Goal: Task Accomplishment & Management: Manage account settings

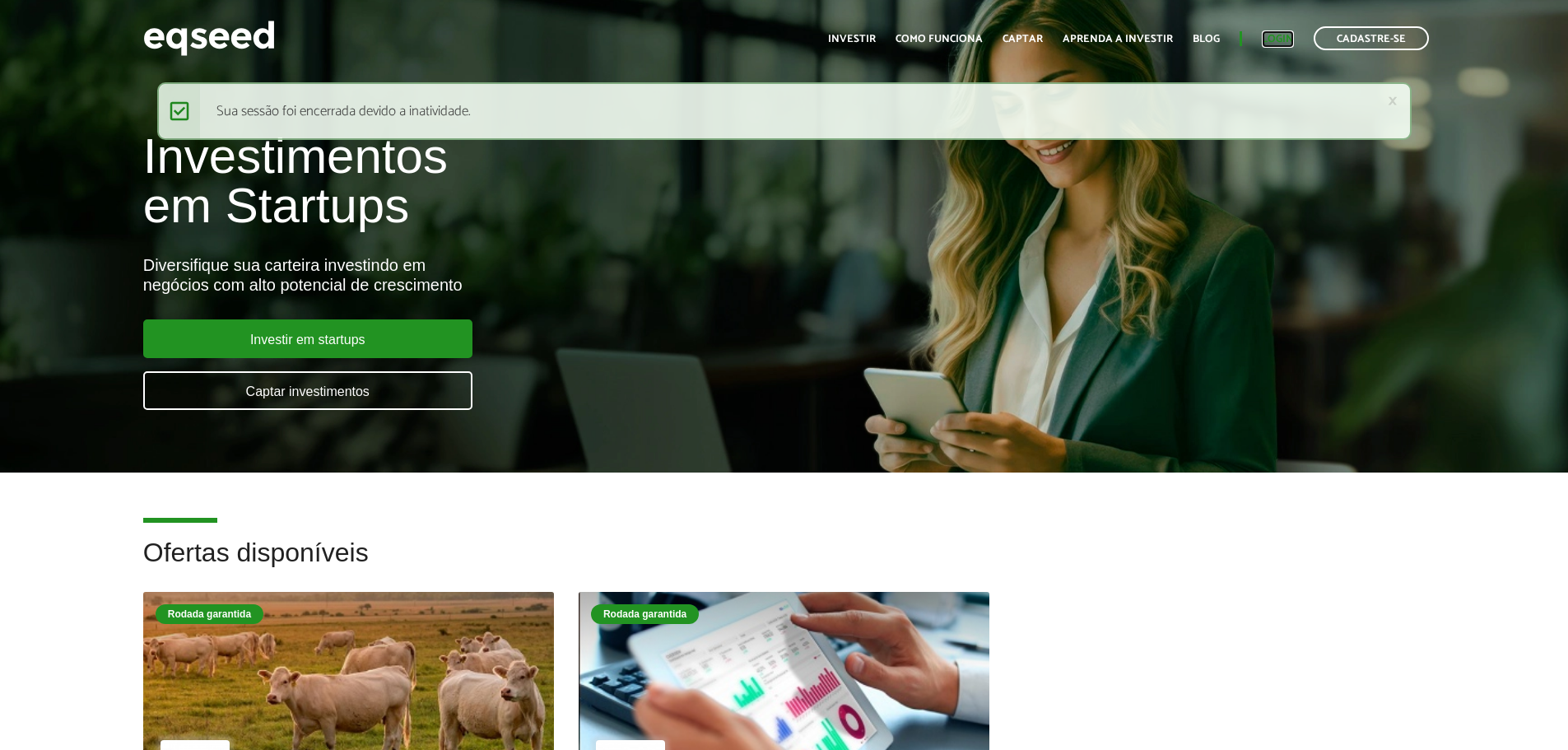
click at [1280, 40] on link "Login" at bounding box center [1277, 38] width 33 height 11
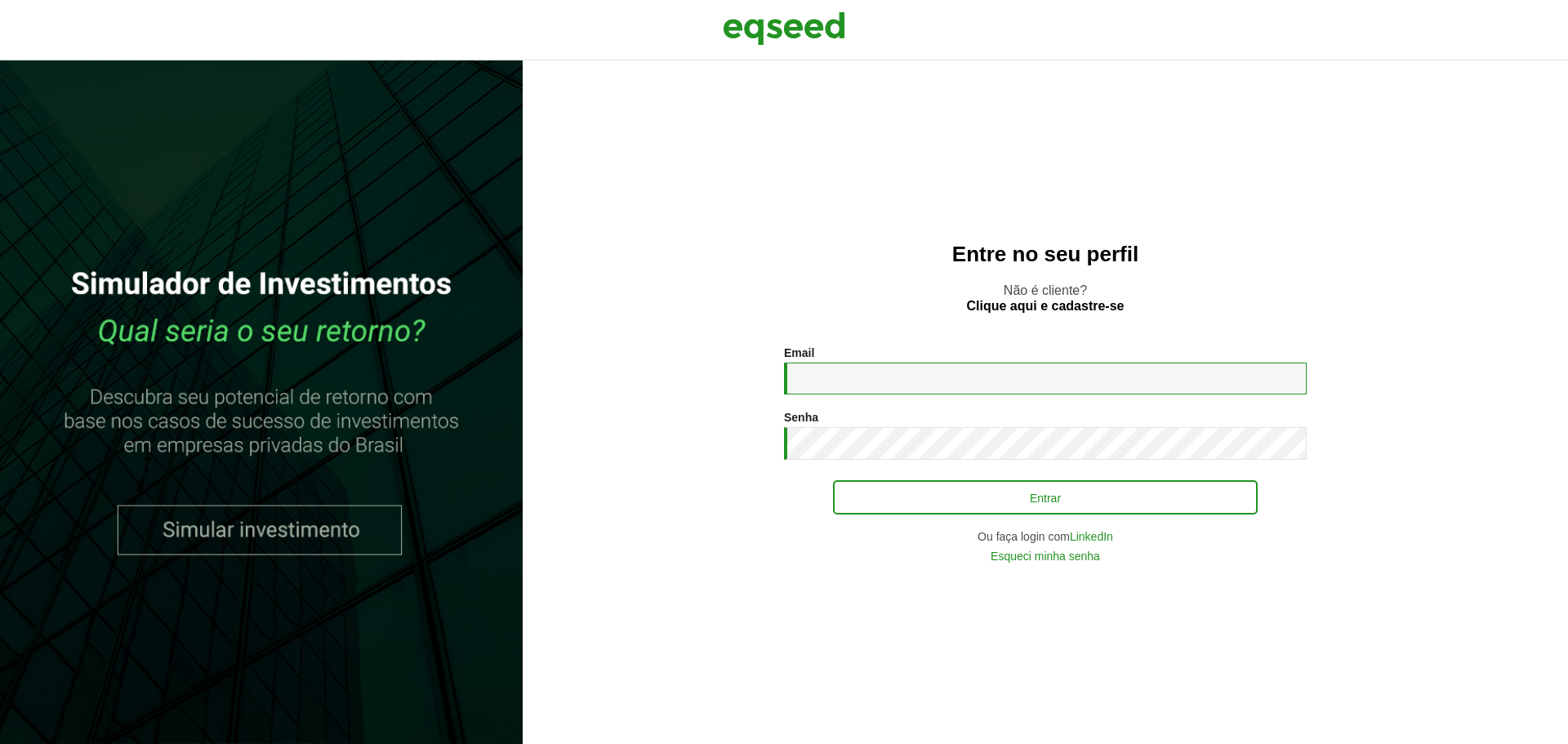
type input "**********"
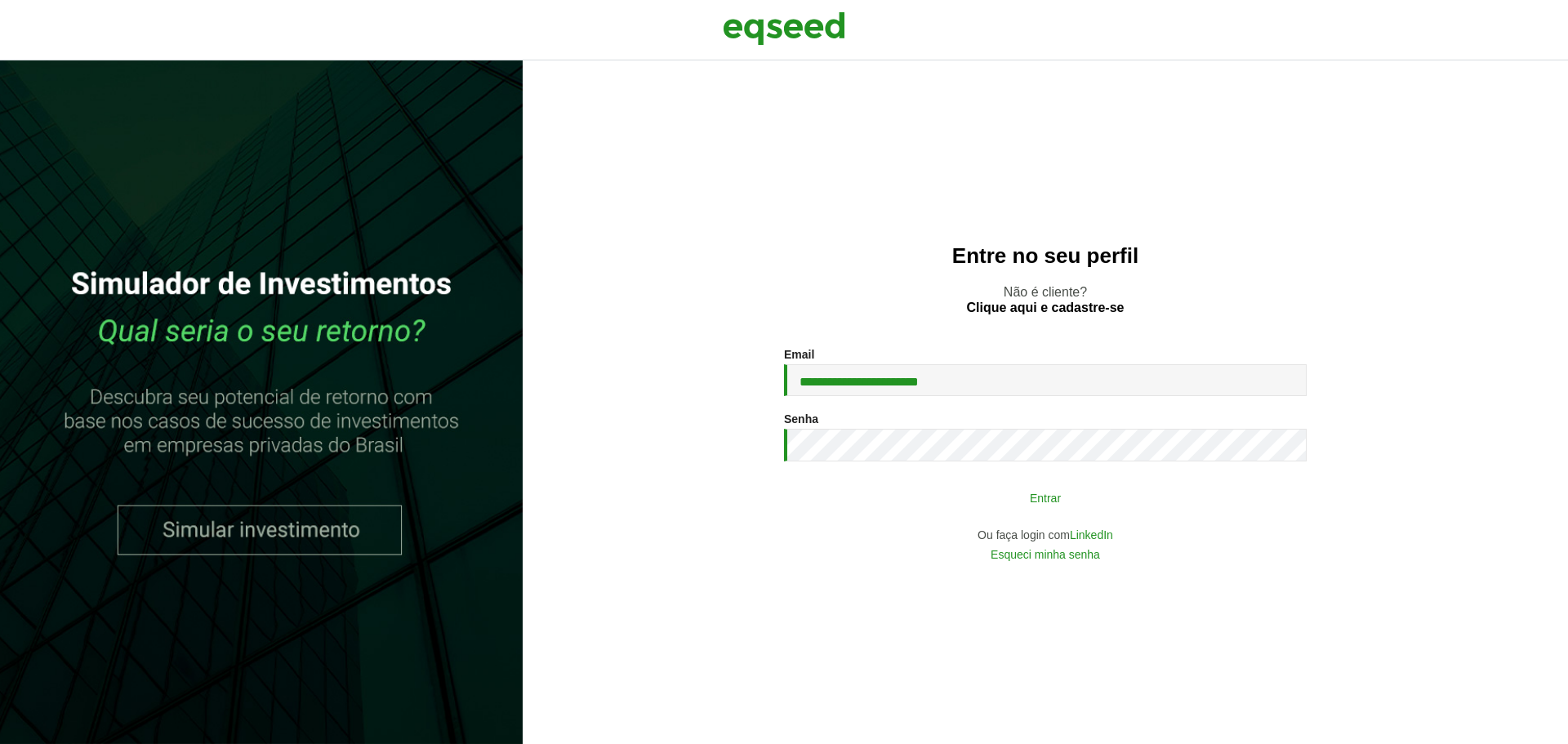
click at [896, 497] on button "Entrar" at bounding box center [1046, 498] width 425 height 31
